Goal: Task Accomplishment & Management: Manage account settings

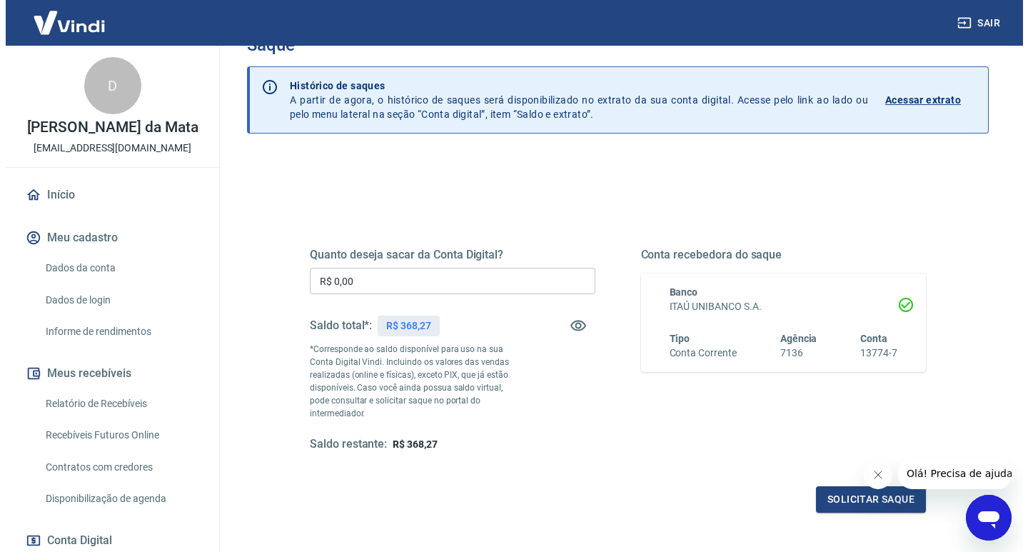
scroll to position [71, 0]
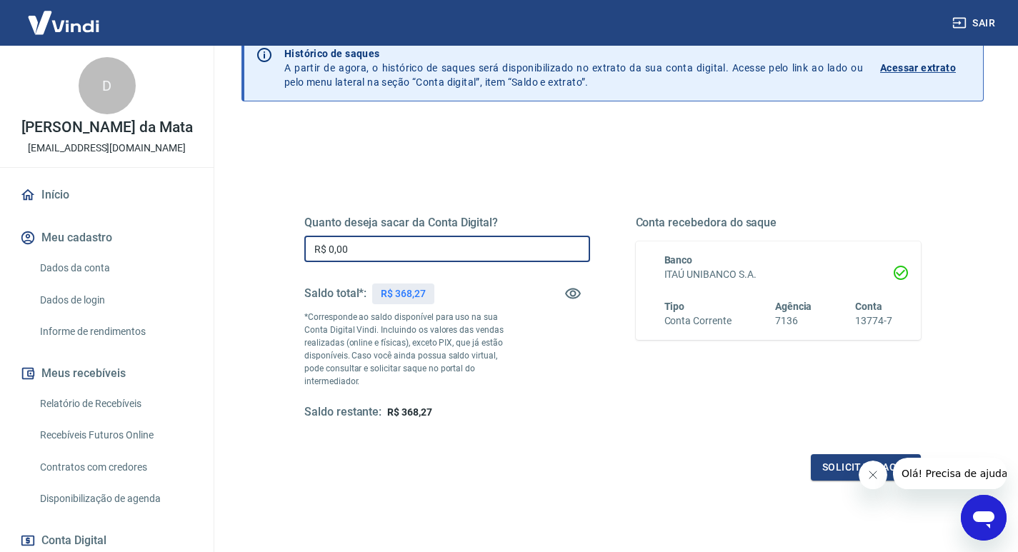
drag, startPoint x: 371, startPoint y: 253, endPoint x: 314, endPoint y: 251, distance: 57.2
click at [314, 251] on input "R$ 0,00" at bounding box center [447, 249] width 286 height 26
type input "R$ 368,27"
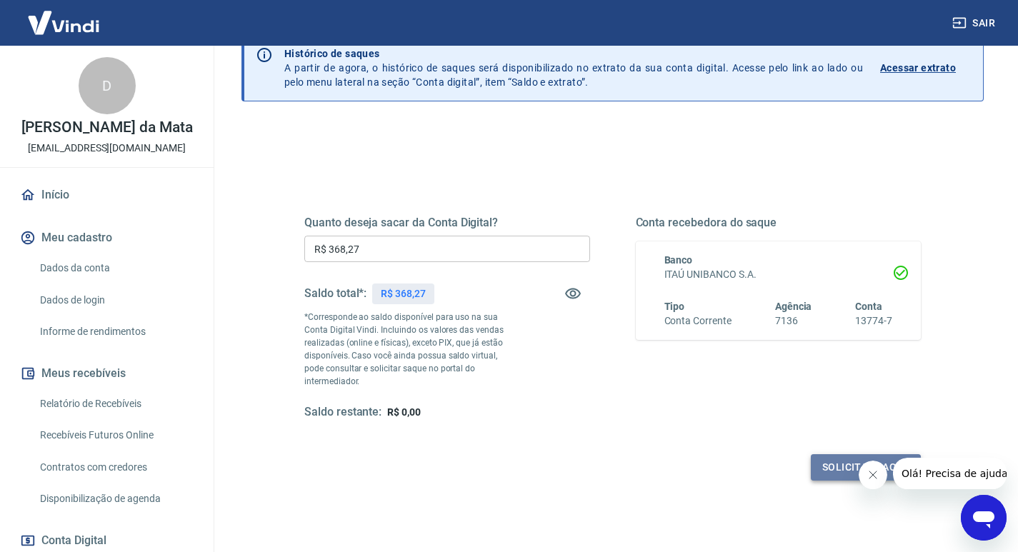
click at [836, 454] on button "Solicitar saque" at bounding box center [866, 467] width 110 height 26
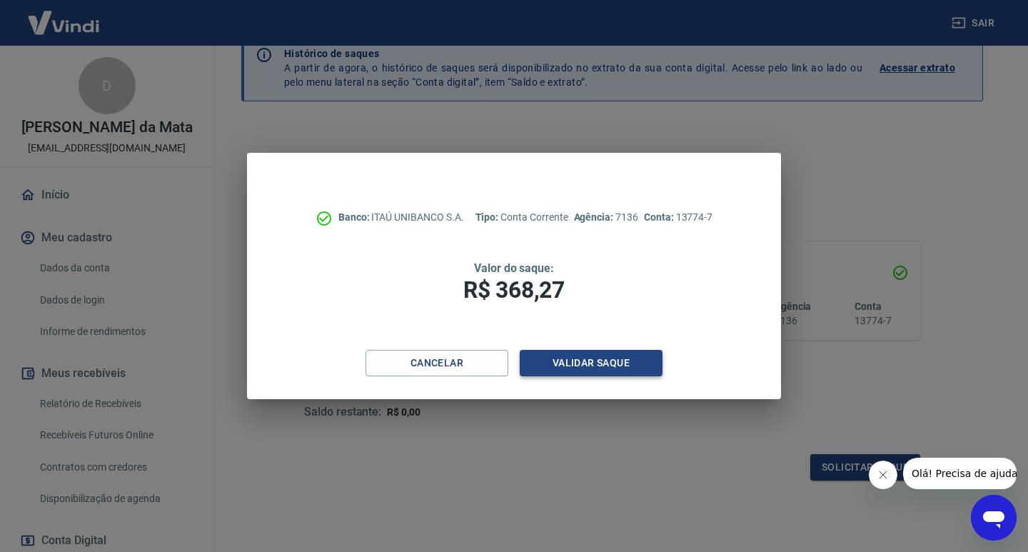
click at [582, 365] on button "Validar saque" at bounding box center [591, 363] width 143 height 26
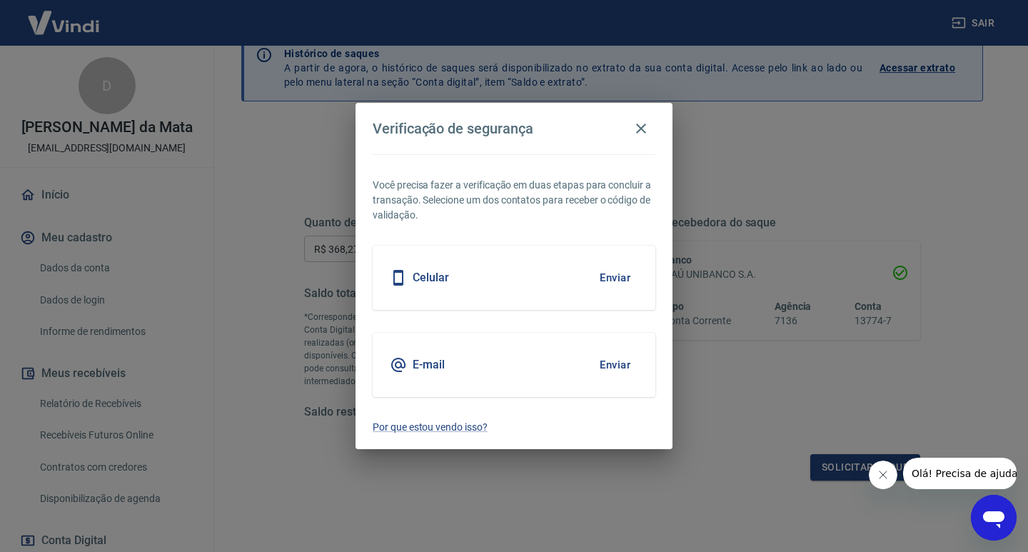
click at [527, 284] on div "Celular Enviar" at bounding box center [514, 278] width 283 height 64
click at [608, 277] on button "Enviar" at bounding box center [615, 278] width 46 height 30
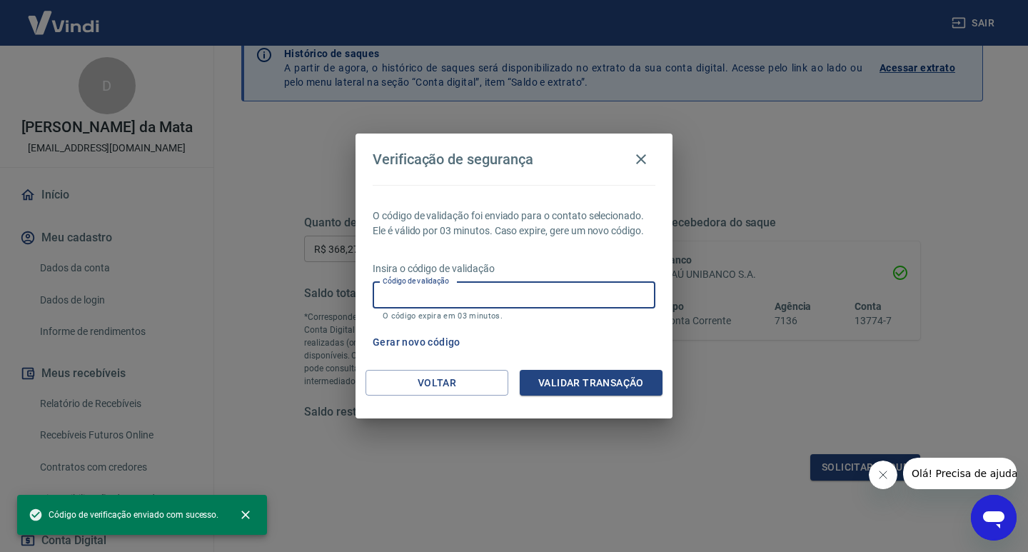
click at [435, 294] on input "Código de validação" at bounding box center [514, 295] width 283 height 26
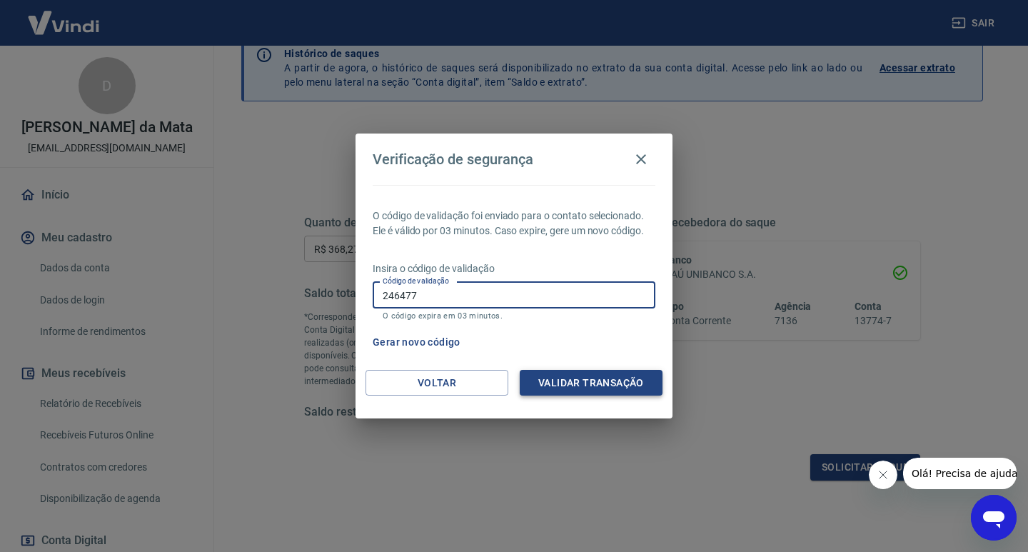
type input "246477"
click at [558, 386] on button "Validar transação" at bounding box center [591, 383] width 143 height 26
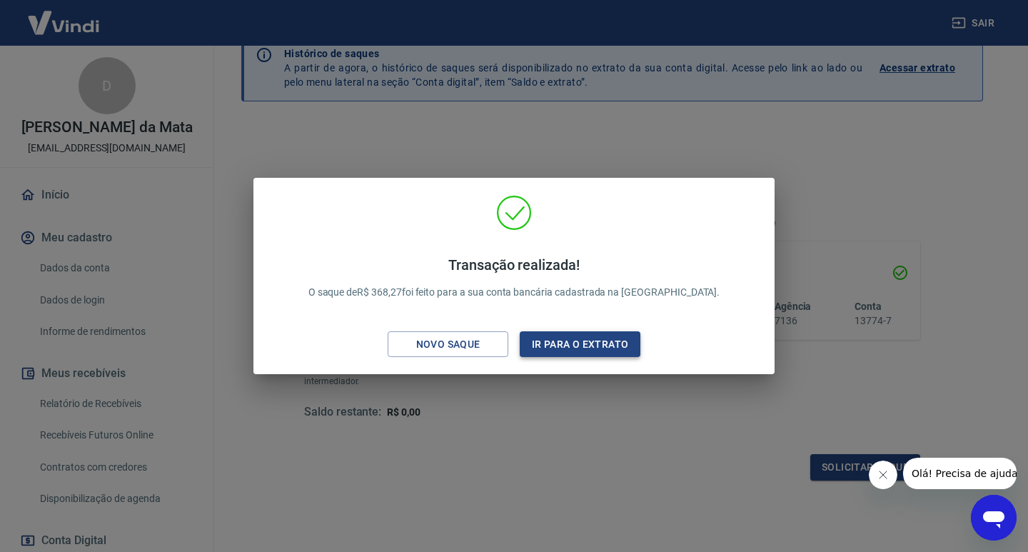
click at [558, 352] on button "Ir para o extrato" at bounding box center [580, 344] width 121 height 26
